Goal: Task Accomplishment & Management: Manage account settings

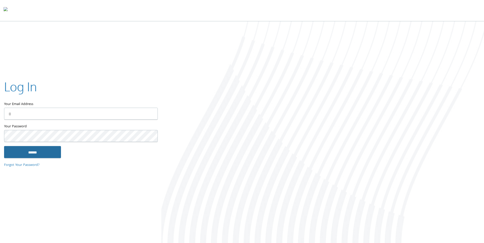
type input "**********"
click at [33, 147] on input "******" at bounding box center [32, 152] width 57 height 12
type input "**********"
click at [31, 150] on input "******" at bounding box center [32, 152] width 57 height 12
